Goal: Task Accomplishment & Management: Manage account settings

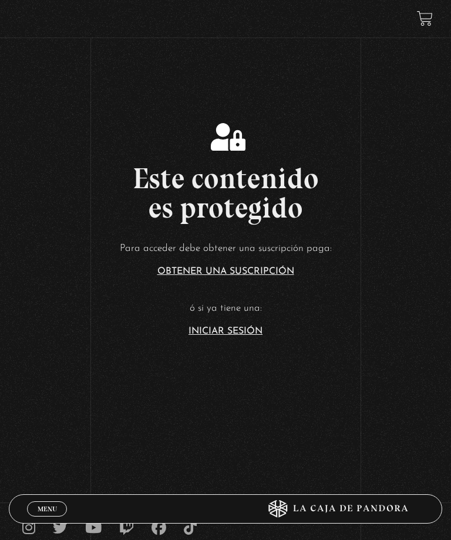
click at [247, 336] on link "Iniciar Sesión" at bounding box center [225, 331] width 74 height 9
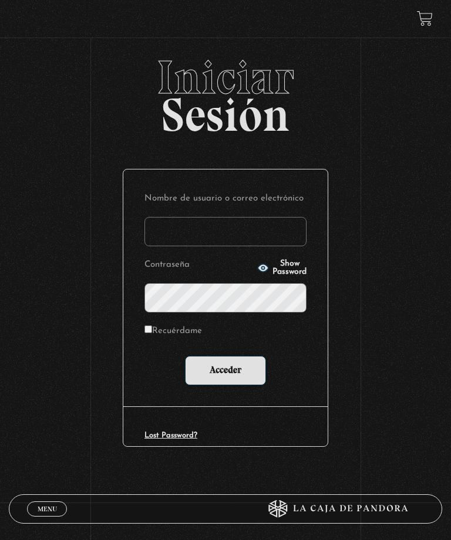
click at [262, 242] on input "Nombre de usuario o correo electrónico" at bounding box center [225, 231] width 162 height 29
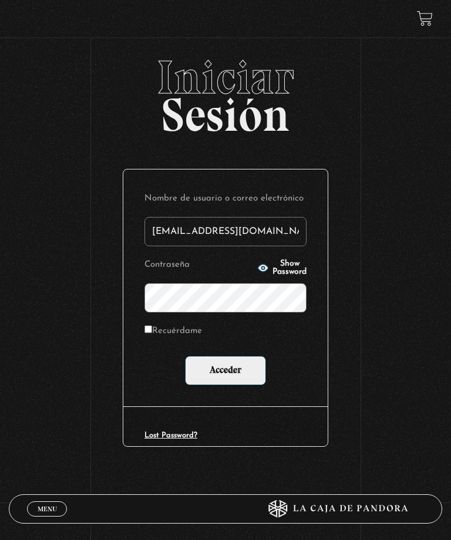
type input "[EMAIL_ADDRESS][DOMAIN_NAME]"
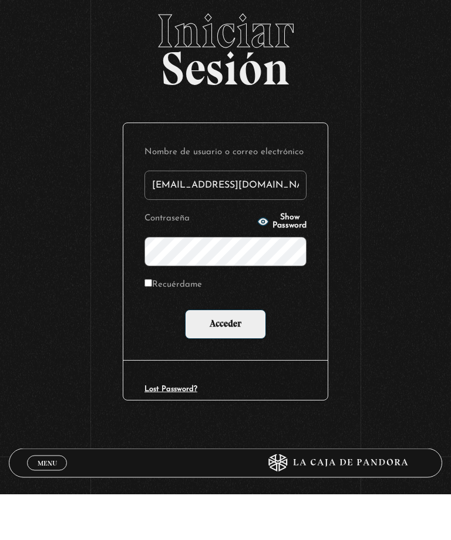
click at [228, 356] on input "Acceder" at bounding box center [225, 370] width 81 height 29
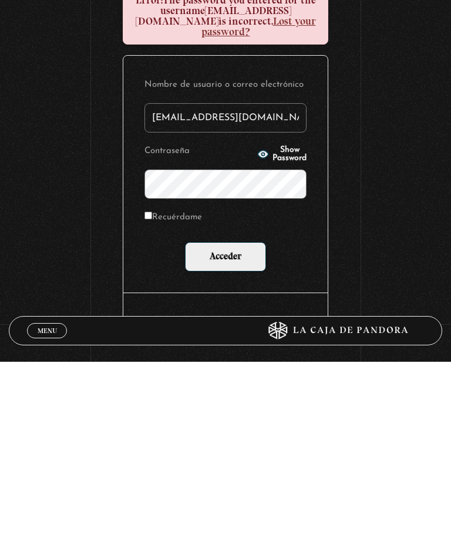
click at [226, 421] on input "Acceder" at bounding box center [225, 435] width 81 height 29
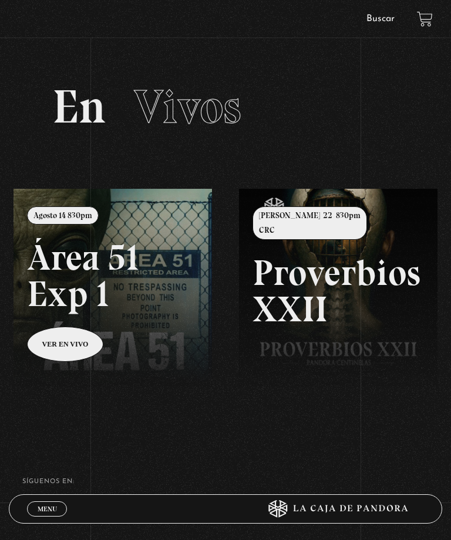
click at [83, 353] on link at bounding box center [238, 459] width 451 height 540
